Goal: Check status

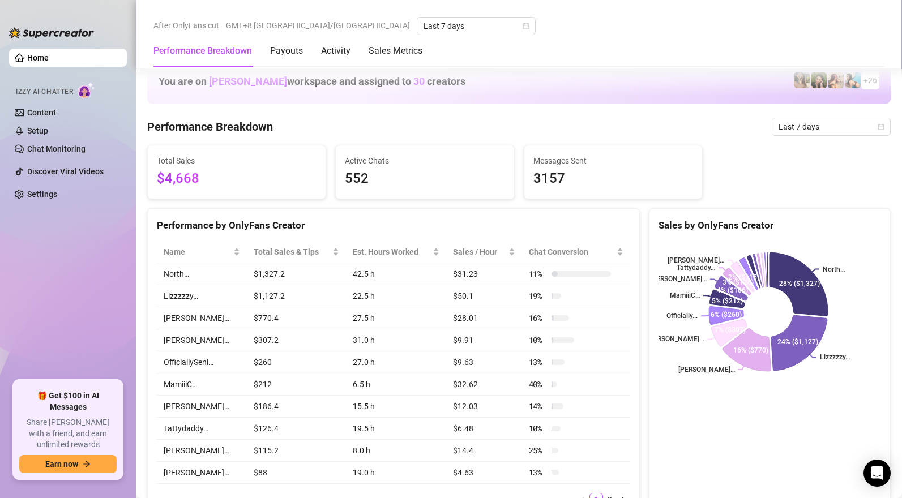
scroll to position [665, 0]
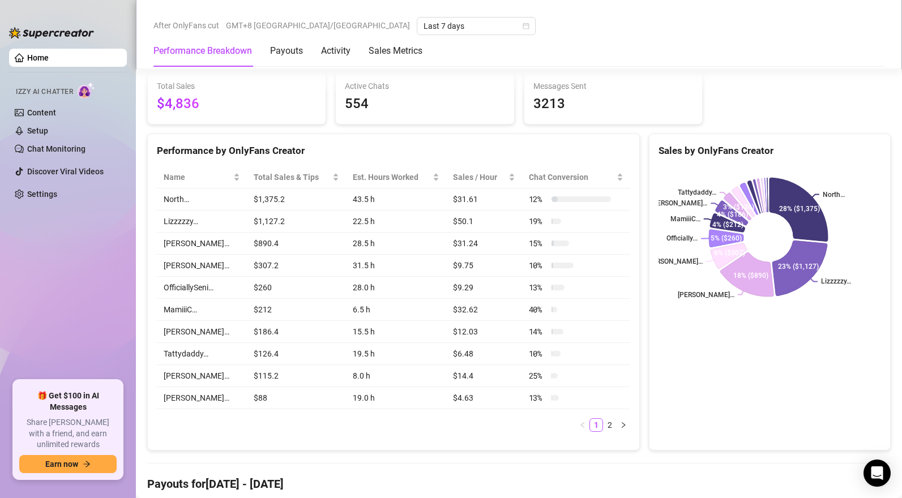
scroll to position [674, 0]
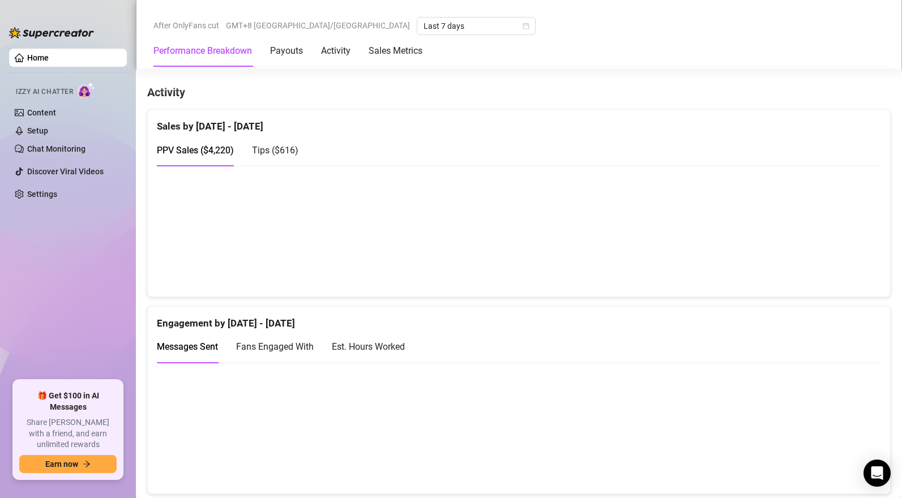
click at [280, 148] on span "Tips ( $616 )" at bounding box center [275, 150] width 46 height 11
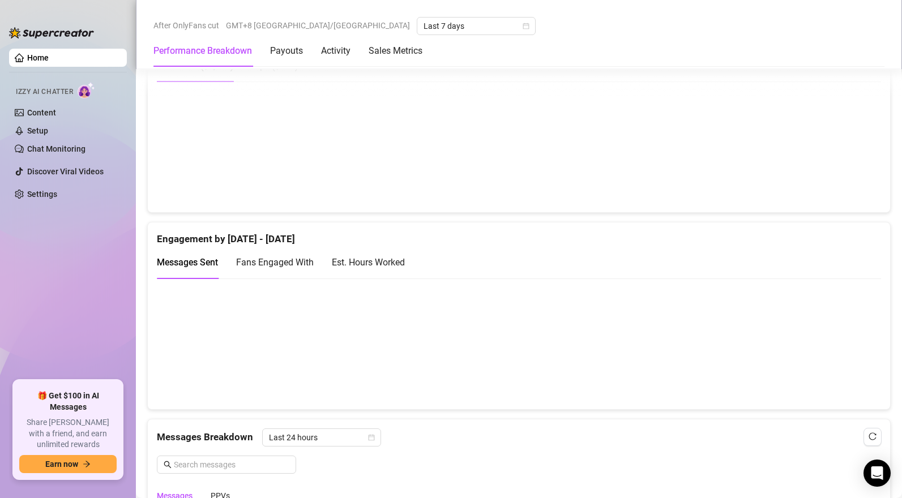
scroll to position [743, 0]
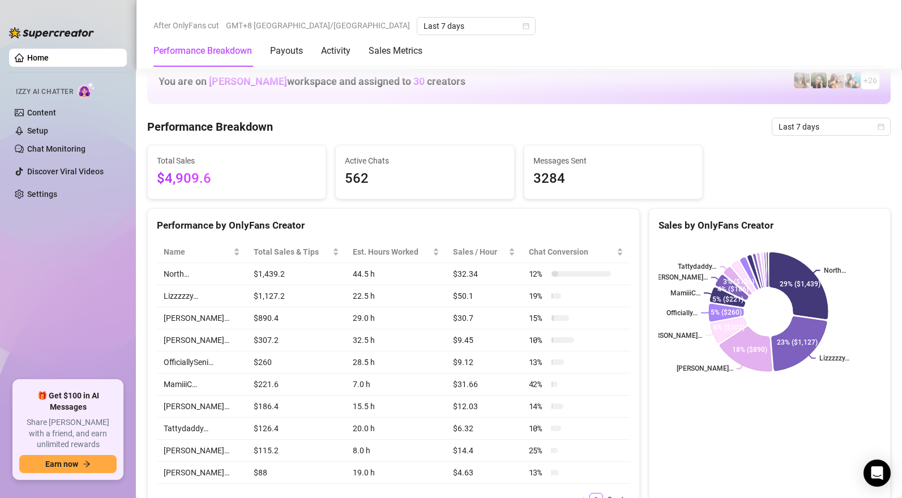
scroll to position [563, 0]
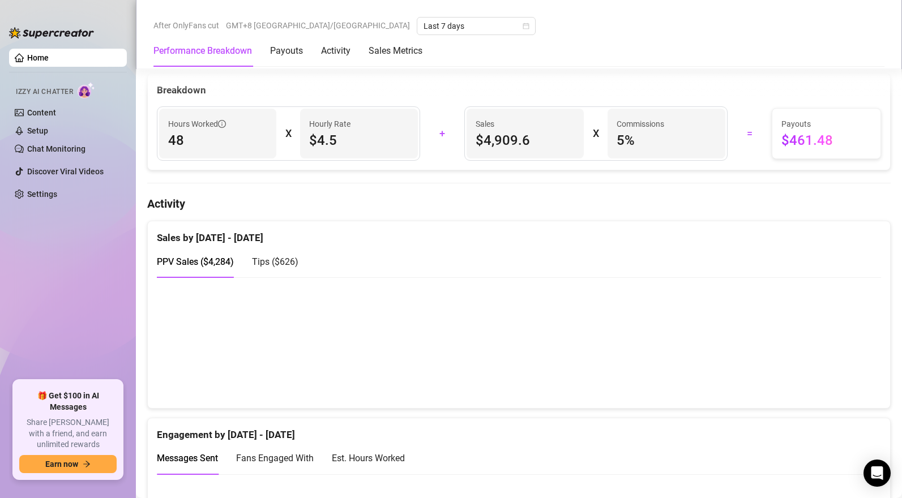
click at [279, 266] on span "Tips ( $626 )" at bounding box center [275, 261] width 46 height 11
